Goal: Find specific page/section: Find specific page/section

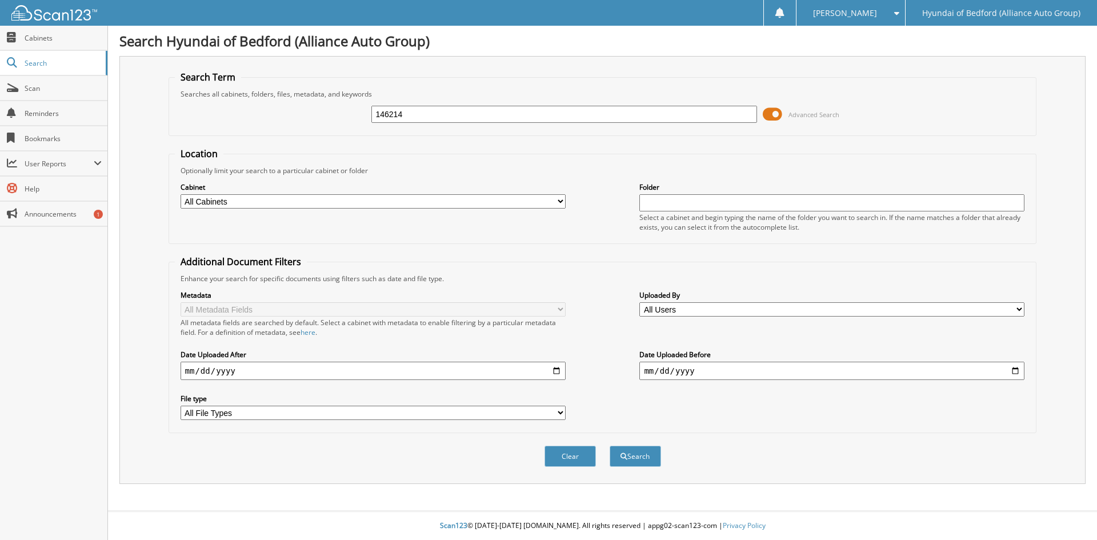
type input "146214"
click at [609, 445] on button "Search" at bounding box center [634, 455] width 51 height 21
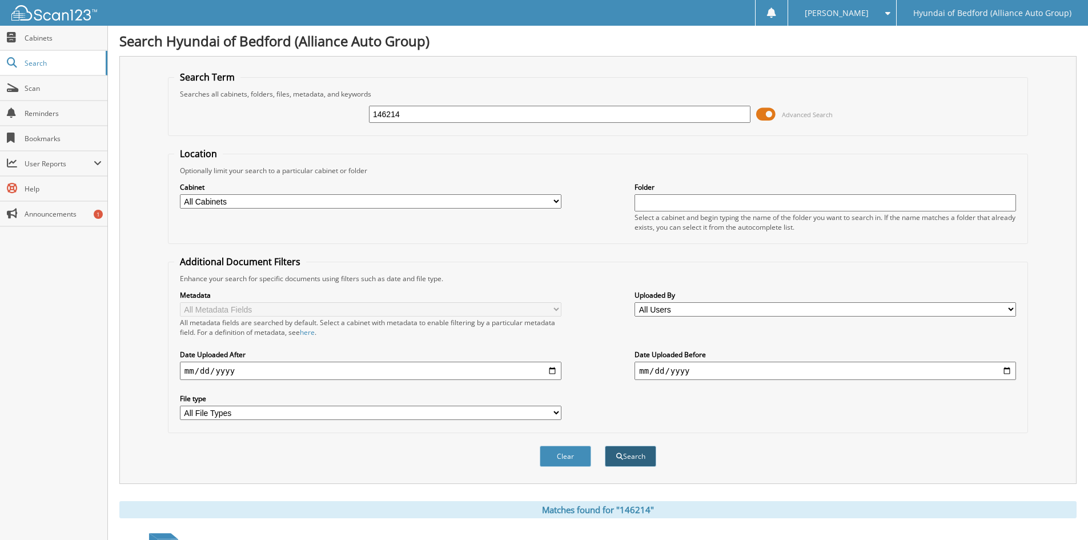
click at [636, 452] on button "Search" at bounding box center [630, 455] width 51 height 21
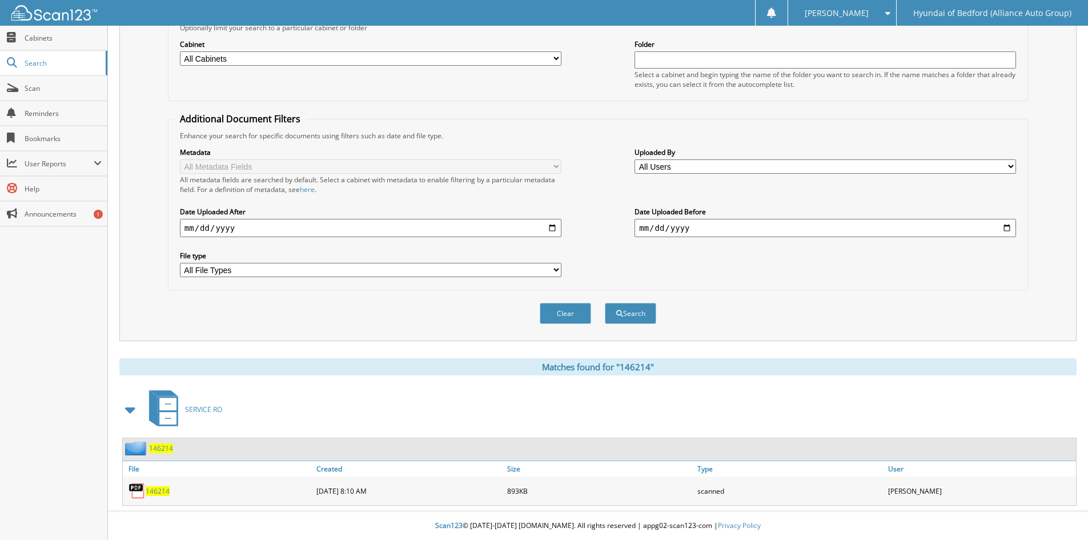
click at [164, 492] on span "146214" at bounding box center [158, 491] width 24 height 10
